Goal: Information Seeking & Learning: Understand process/instructions

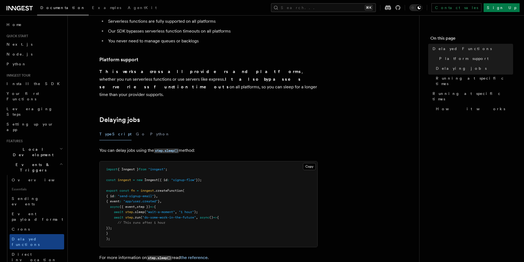
scroll to position [120, 0]
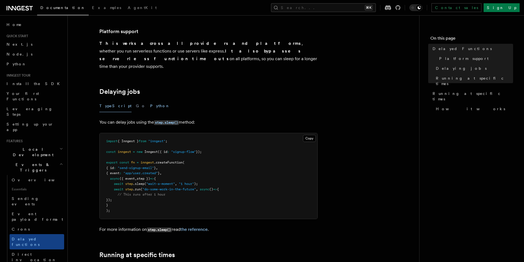
click at [150, 100] on button "Python" at bounding box center [160, 106] width 20 height 12
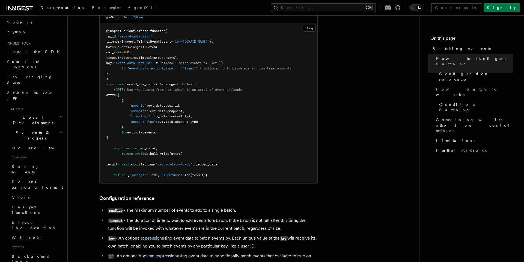
scroll to position [131, 0]
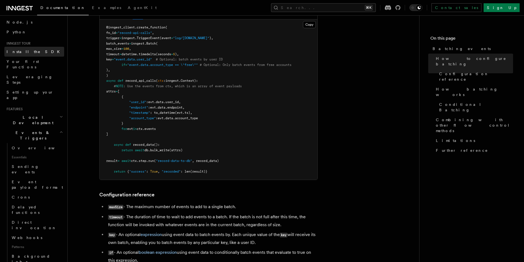
click at [33, 50] on link "Install the SDK" at bounding box center [34, 52] width 60 height 10
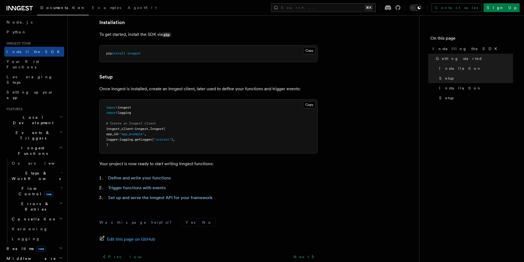
scroll to position [144, 0]
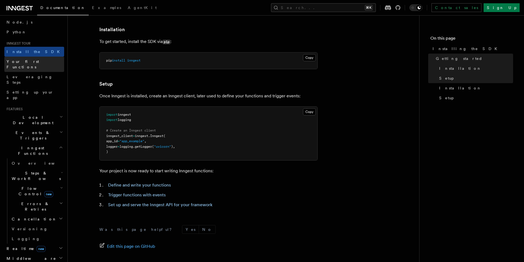
click at [33, 59] on span "Your first Functions" at bounding box center [36, 64] width 58 height 11
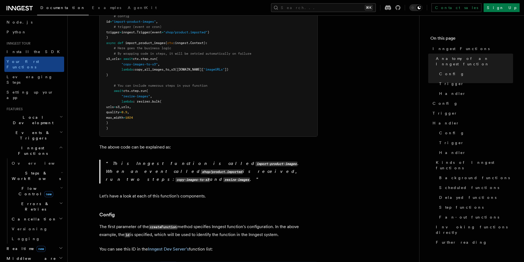
scroll to position [182, 0]
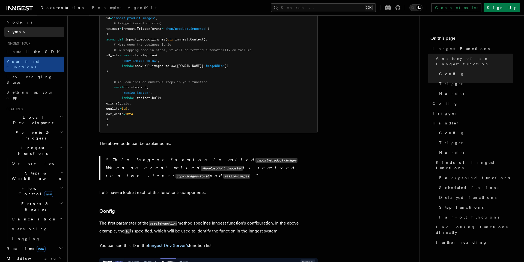
click at [19, 34] on link "Python" at bounding box center [34, 32] width 60 height 10
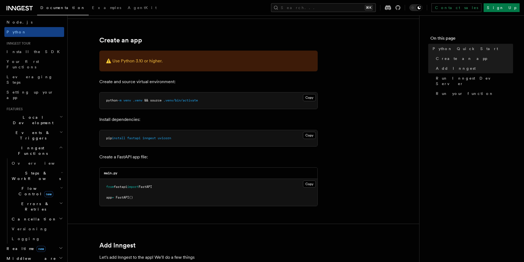
scroll to position [133, 0]
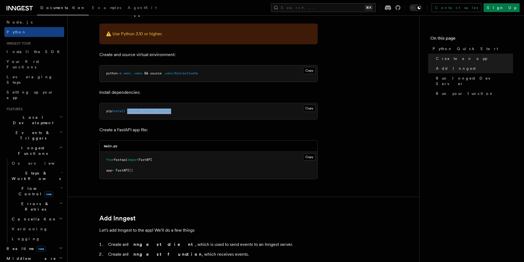
drag, startPoint x: 129, startPoint y: 111, endPoint x: 179, endPoint y: 110, distance: 49.2
click at [178, 110] on pre "pip install fastapi inngest uvicorn" at bounding box center [209, 111] width 218 height 16
copy span "fastapi inngest uvicorn"
click at [148, 170] on pre "from fastapi import FastAPI app = FastAPI ()" at bounding box center [209, 165] width 218 height 27
drag, startPoint x: 145, startPoint y: 170, endPoint x: 114, endPoint y: 158, distance: 32.9
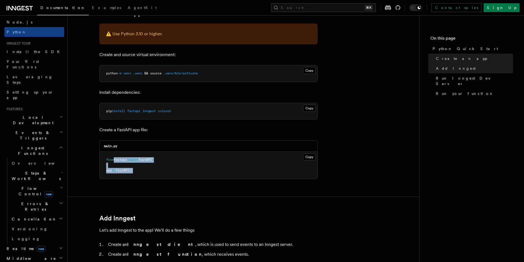
click at [114, 158] on pre "from fastapi import FastAPI app = FastAPI ()" at bounding box center [209, 165] width 218 height 27
click at [311, 157] on button "Copy Copied" at bounding box center [309, 156] width 13 height 7
click at [34, 54] on link "Install the SDK" at bounding box center [34, 52] width 60 height 10
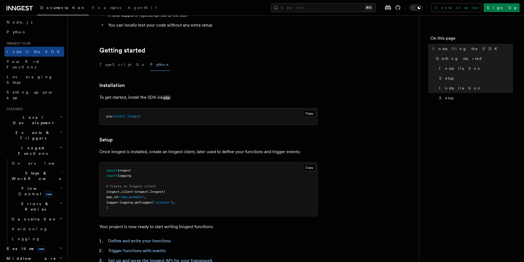
scroll to position [163, 0]
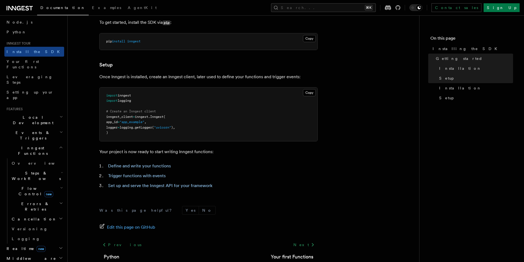
drag, startPoint x: 132, startPoint y: 101, endPoint x: 91, endPoint y: 94, distance: 41.0
click at [91, 94] on article "Inngest tour Installing the SDK The Inngest SDK allows you to write reliable, d…" at bounding box center [243, 78] width 334 height 435
copy code "import inngest import logging"
click at [182, 132] on pre "import inngest import logging # Create an Inngest client inngest_client = innge…" at bounding box center [209, 114] width 218 height 54
click at [117, 134] on pre "import inngest import logging # Create an Inngest client inngest_client = innge…" at bounding box center [209, 114] width 218 height 54
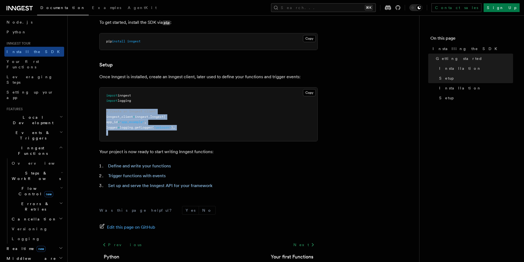
drag, startPoint x: 112, startPoint y: 132, endPoint x: 99, endPoint y: 111, distance: 24.8
click at [99, 111] on article "Inngest tour Installing the SDK The Inngest SDK allows you to write reliable, d…" at bounding box center [243, 78] width 334 height 435
copy code "# Create an Inngest client inngest_client = inngest . Inngest ( app_id = "app_e…"
click at [182, 114] on pre "import inngest import logging # Create an Inngest client inngest_client = innge…" at bounding box center [209, 114] width 218 height 54
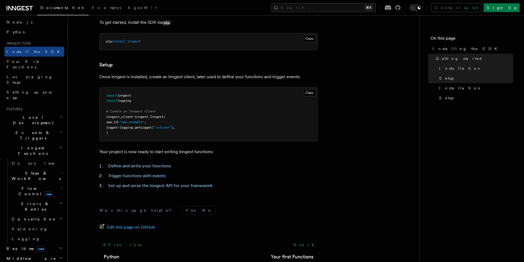
scroll to position [0, 0]
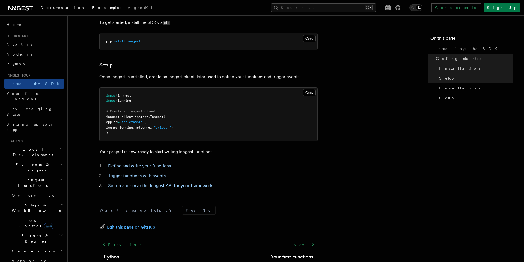
click at [89, 10] on link "Examples" at bounding box center [107, 8] width 36 height 13
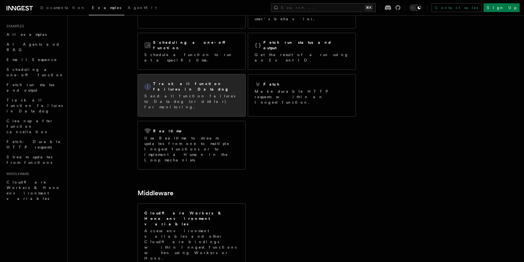
scroll to position [85, 0]
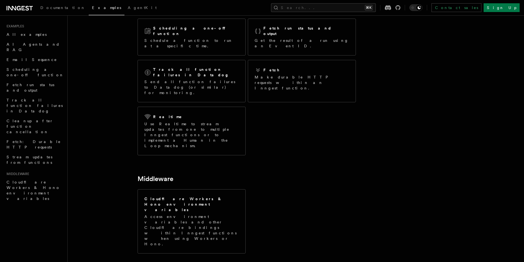
click at [366, 173] on article "Examples Explore the features built with Inngest: AI Agents and RAG Use Inngest…" at bounding box center [281, 132] width 411 height 386
click at [51, 9] on span "Documentation" at bounding box center [62, 7] width 45 height 4
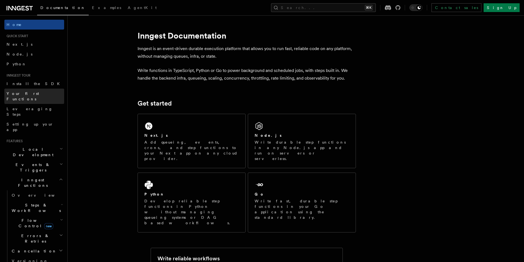
click at [38, 90] on link "Your first Functions" at bounding box center [34, 96] width 60 height 15
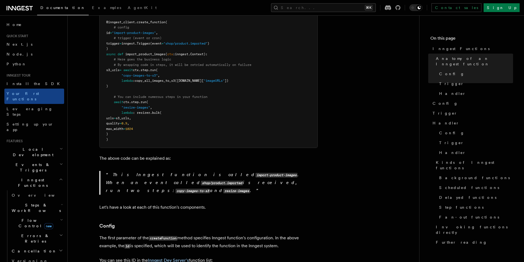
scroll to position [171, 0]
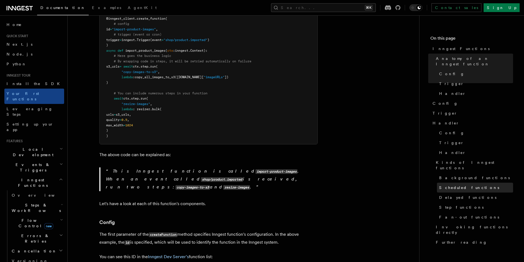
click at [463, 185] on span "Scheduled functions" at bounding box center [470, 187] width 60 height 5
click at [477, 182] on link "Scheduled functions" at bounding box center [475, 187] width 76 height 10
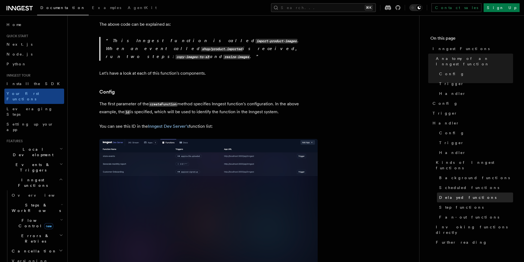
click at [460, 195] on span "Delayed functions" at bounding box center [468, 197] width 57 height 5
click at [465, 202] on link "Step functions" at bounding box center [475, 207] width 76 height 10
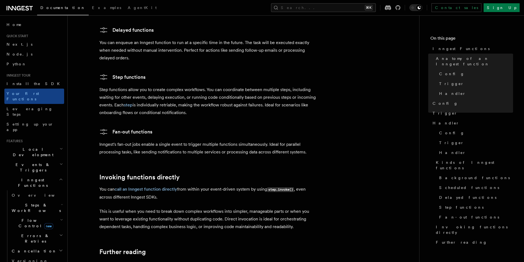
scroll to position [61, 0]
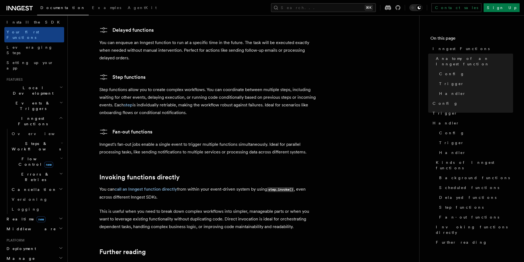
click at [37, 224] on h2 "Middleware" at bounding box center [34, 229] width 60 height 10
click at [36, 234] on link "Overview" at bounding box center [37, 239] width 55 height 10
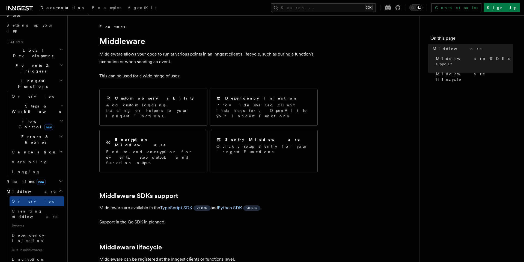
scroll to position [123, 0]
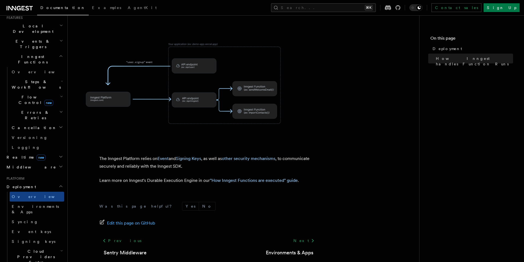
scroll to position [204, 0]
click at [255, 177] on link ""How Inngest Functions are executed" guide" at bounding box center [254, 179] width 88 height 5
click at [39, 204] on span "Environments & Apps" at bounding box center [35, 209] width 47 height 10
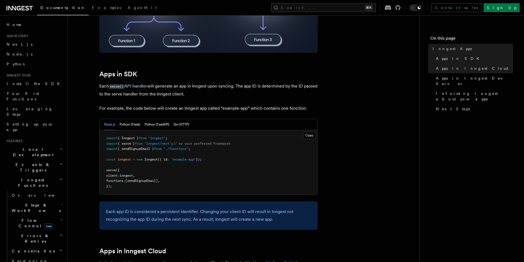
click at [46, 160] on h2 "Events & Triggers" at bounding box center [34, 167] width 60 height 15
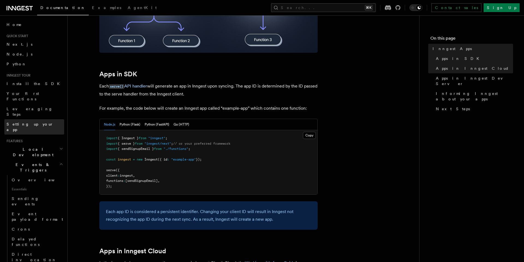
click at [41, 119] on link "Setting up your app" at bounding box center [34, 126] width 60 height 15
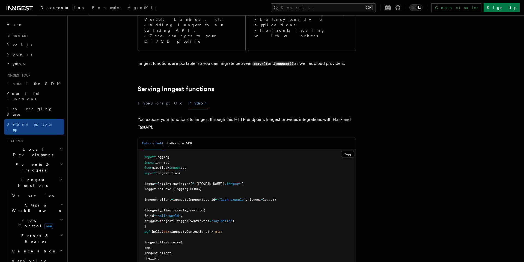
scroll to position [139, 0]
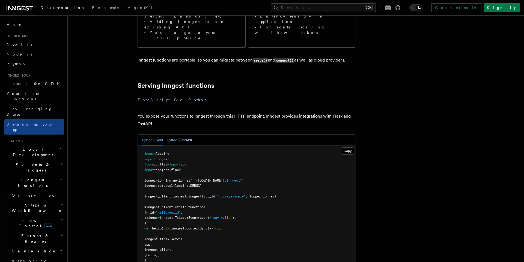
click at [175, 134] on button "Python (FastAPI)" at bounding box center [179, 139] width 25 height 11
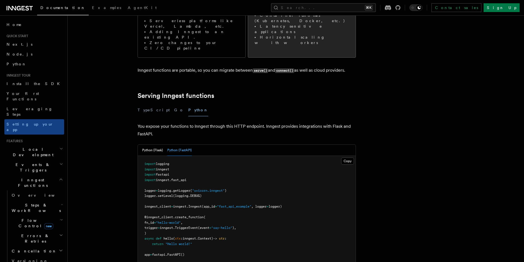
scroll to position [273, 0]
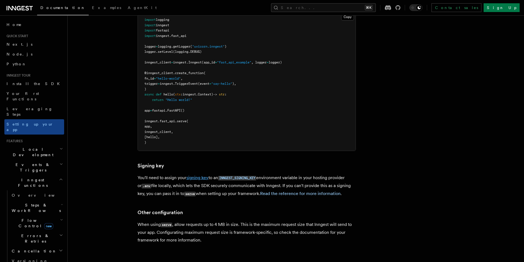
click at [208, 175] on link "signing key" at bounding box center [198, 177] width 22 height 5
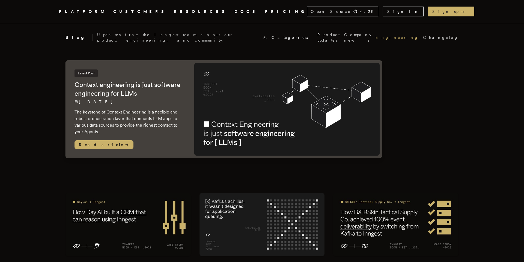
click at [376, 36] on link "Engineering" at bounding box center [397, 37] width 43 height 5
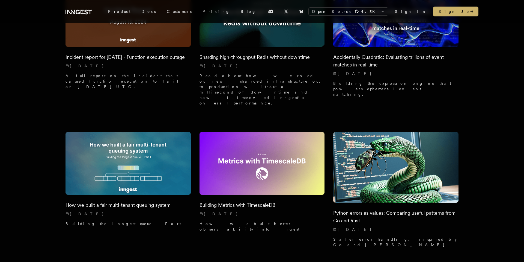
scroll to position [194, 0]
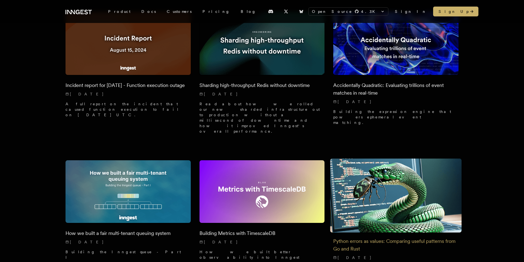
click at [343, 237] on h2 "Python errors as values: Comparing useful patterns from Go and Rust" at bounding box center [396, 244] width 125 height 15
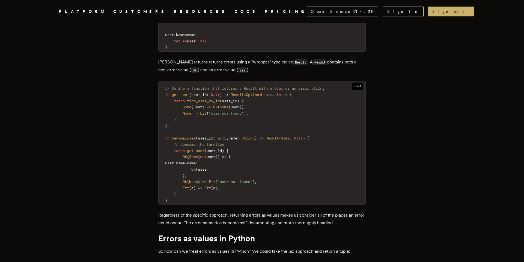
scroll to position [954, 0]
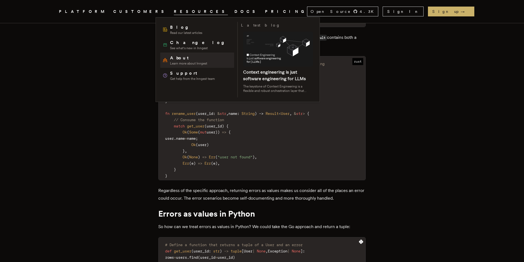
click at [193, 65] on span "Learn more about Inngest" at bounding box center [188, 63] width 37 height 4
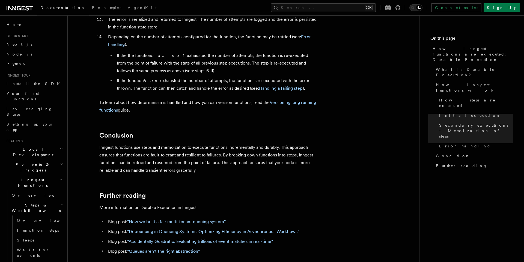
click at [44, 144] on h2 "Local Development" at bounding box center [34, 151] width 60 height 15
click at [40, 160] on h2 "Events & Triggers" at bounding box center [34, 167] width 60 height 15
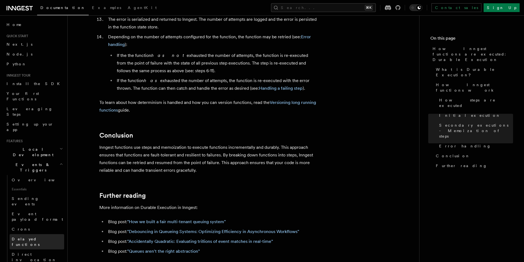
scroll to position [7, 0]
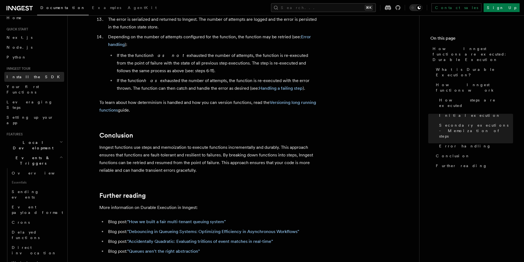
click at [46, 75] on link "Install the SDK" at bounding box center [34, 77] width 60 height 10
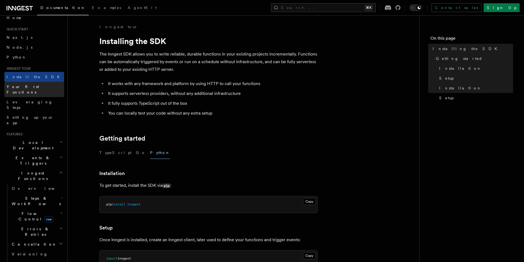
click at [45, 87] on link "Your first Functions" at bounding box center [34, 89] width 60 height 15
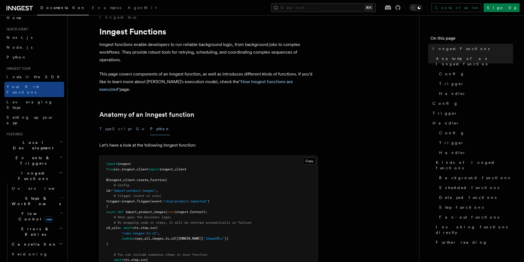
scroll to position [13, 0]
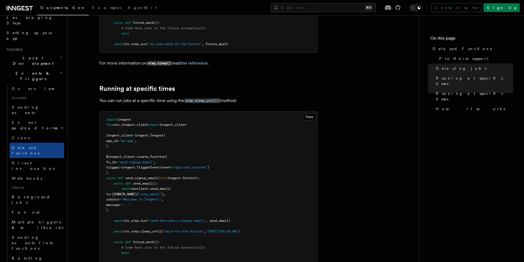
scroll to position [330, 0]
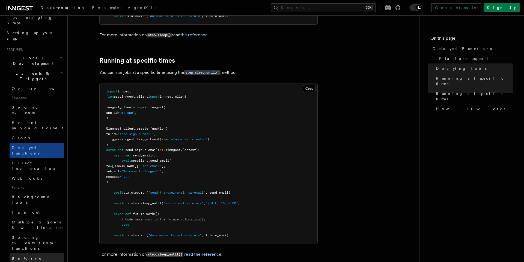
click at [40, 253] on link "Batching events" at bounding box center [37, 260] width 55 height 15
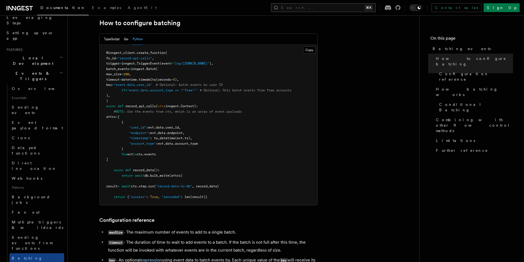
scroll to position [91, 0]
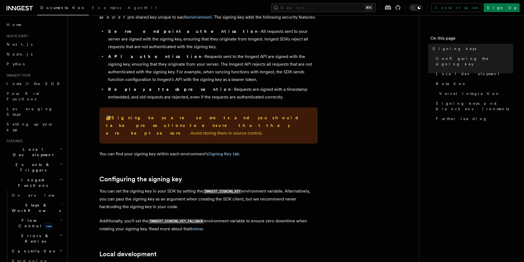
scroll to position [129, 0]
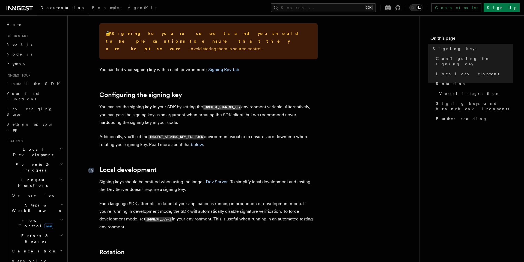
click at [92, 167] on icon at bounding box center [91, 169] width 5 height 5
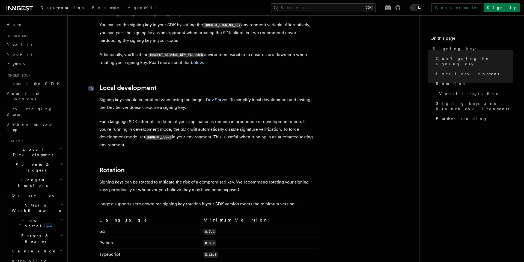
scroll to position [261, 0]
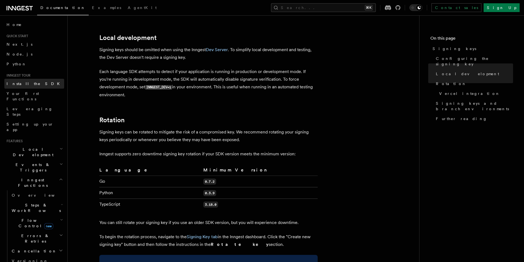
click at [33, 86] on link "Install the SDK" at bounding box center [34, 84] width 60 height 10
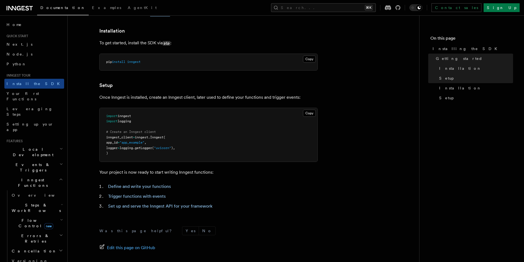
scroll to position [198, 0]
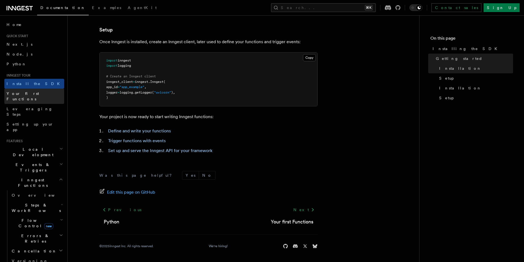
click at [37, 94] on span "Your first Functions" at bounding box center [23, 96] width 33 height 10
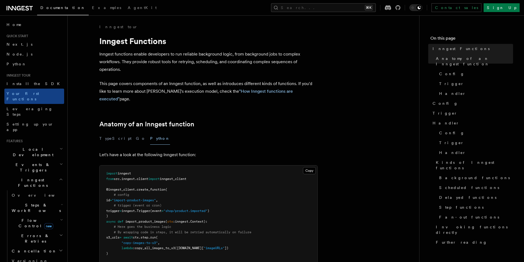
scroll to position [105, 0]
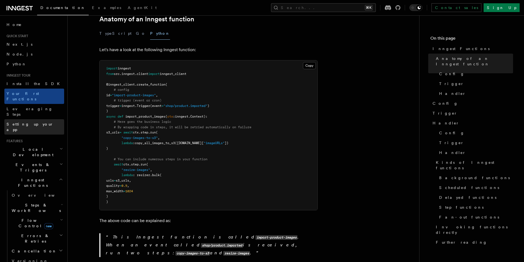
click at [43, 119] on link "Setting up your app" at bounding box center [34, 126] width 60 height 15
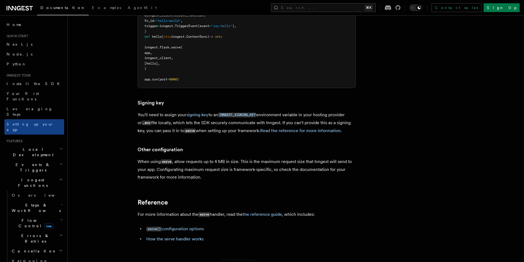
scroll to position [389, 0]
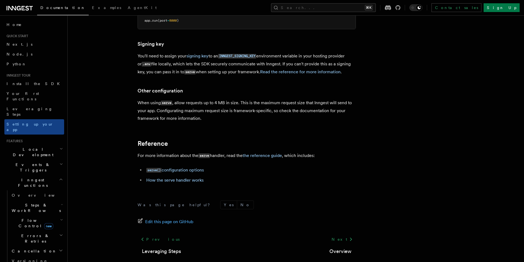
click at [40, 144] on h2 "Local Development" at bounding box center [34, 151] width 60 height 15
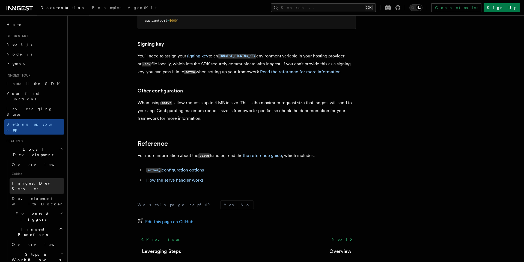
click at [45, 178] on link "Inngest Dev Server" at bounding box center [37, 185] width 55 height 15
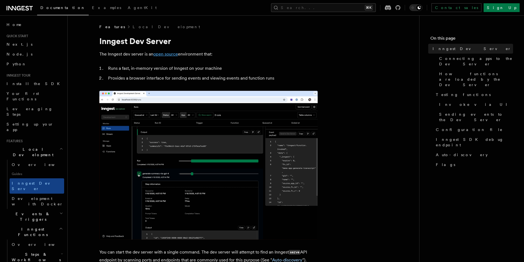
click at [166, 55] on link "open source" at bounding box center [166, 53] width 25 height 5
click at [18, 162] on span "Overview" at bounding box center [40, 164] width 56 height 4
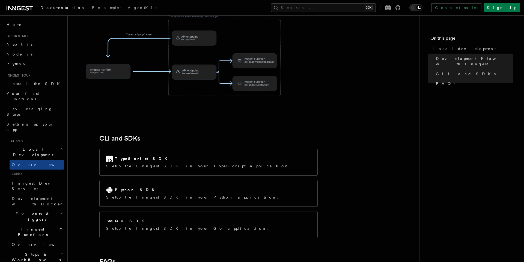
scroll to position [607, 0]
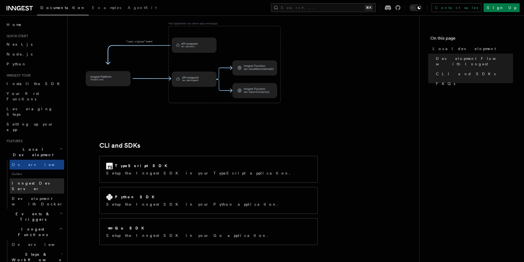
click at [42, 181] on span "Inngest Dev Server" at bounding box center [35, 186] width 47 height 10
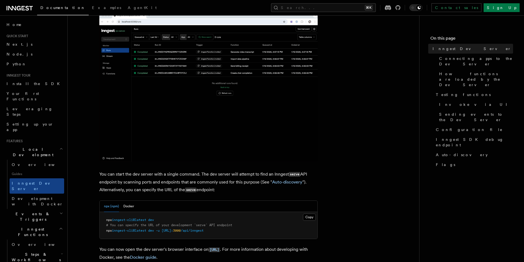
scroll to position [144, 0]
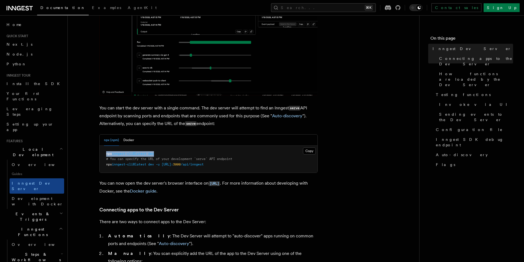
drag, startPoint x: 104, startPoint y: 153, endPoint x: 161, endPoint y: 152, distance: 57.1
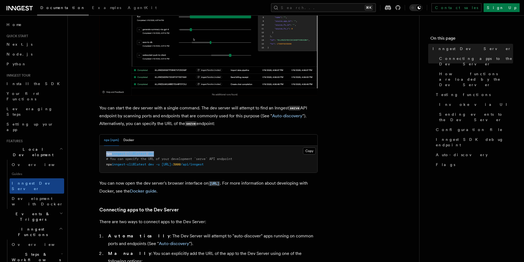
click at [161, 152] on pre "npx inngest-cli@latest dev # You can specify the URL of your development `serve…" at bounding box center [209, 159] width 218 height 27
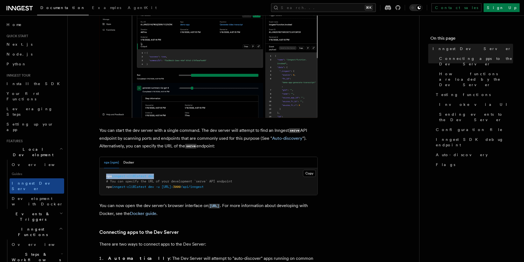
scroll to position [215, 0]
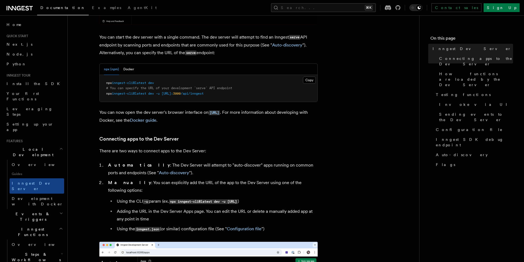
click at [40, 119] on link "Setting up your app" at bounding box center [34, 126] width 60 height 15
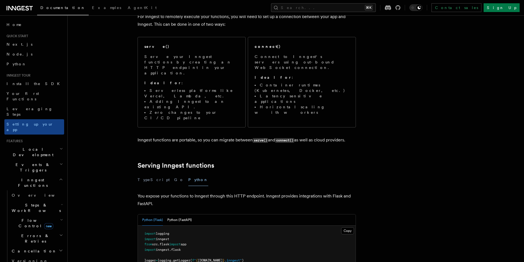
scroll to position [45, 0]
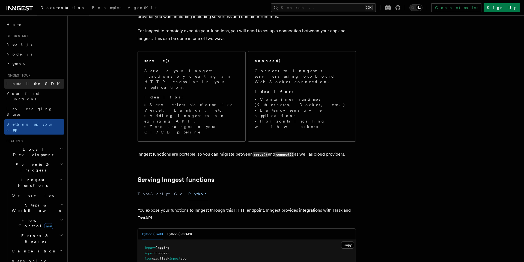
click at [45, 81] on link "Install the SDK" at bounding box center [34, 84] width 60 height 10
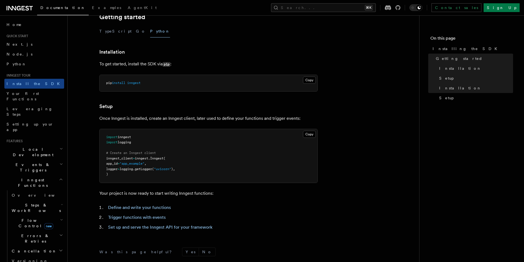
scroll to position [198, 0]
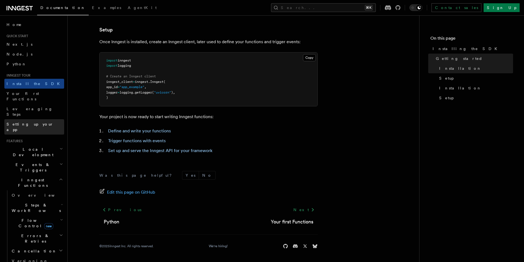
click at [36, 122] on span "Setting up your app" at bounding box center [30, 127] width 47 height 10
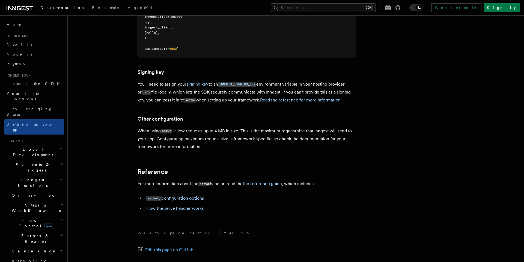
scroll to position [389, 0]
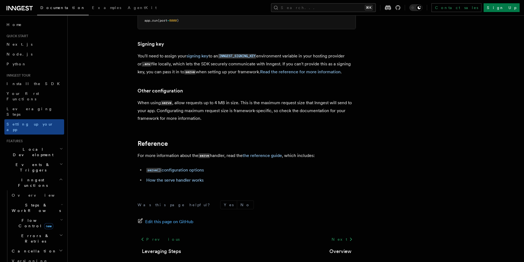
click at [39, 146] on span "Local Development" at bounding box center [31, 151] width 55 height 11
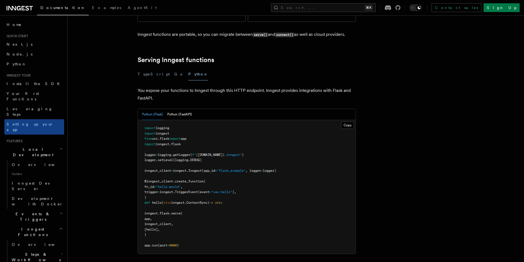
scroll to position [158, 0]
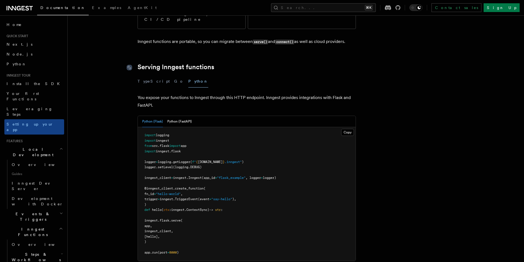
click at [131, 65] on icon at bounding box center [129, 67] width 5 height 5
